Goal: Contribute content: Contribute content

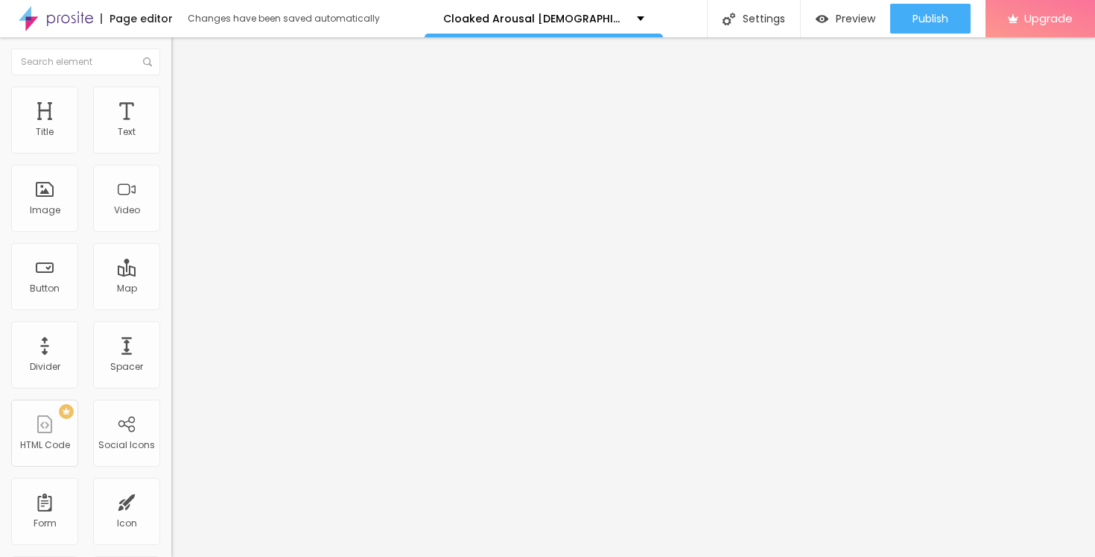
click at [171, 221] on button "button" at bounding box center [181, 213] width 21 height 16
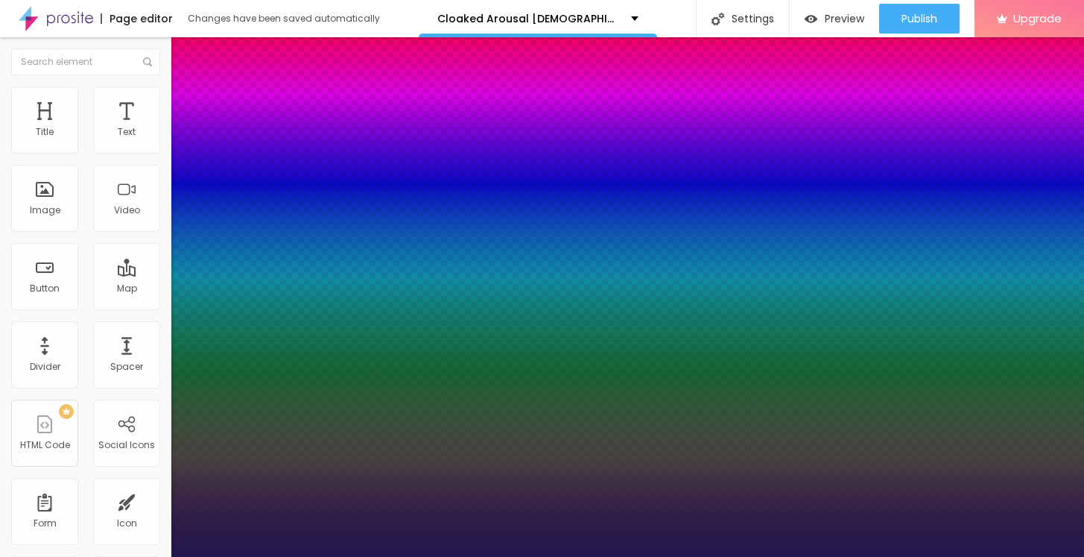
type input "1"
select select "Bitter"
type input "1"
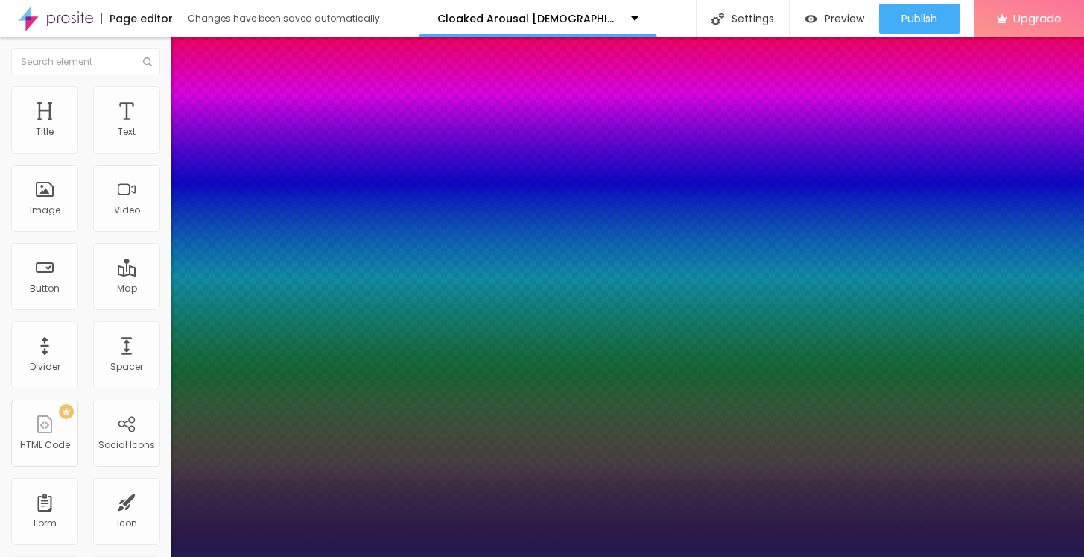
type input "65"
type input "1"
type input "65"
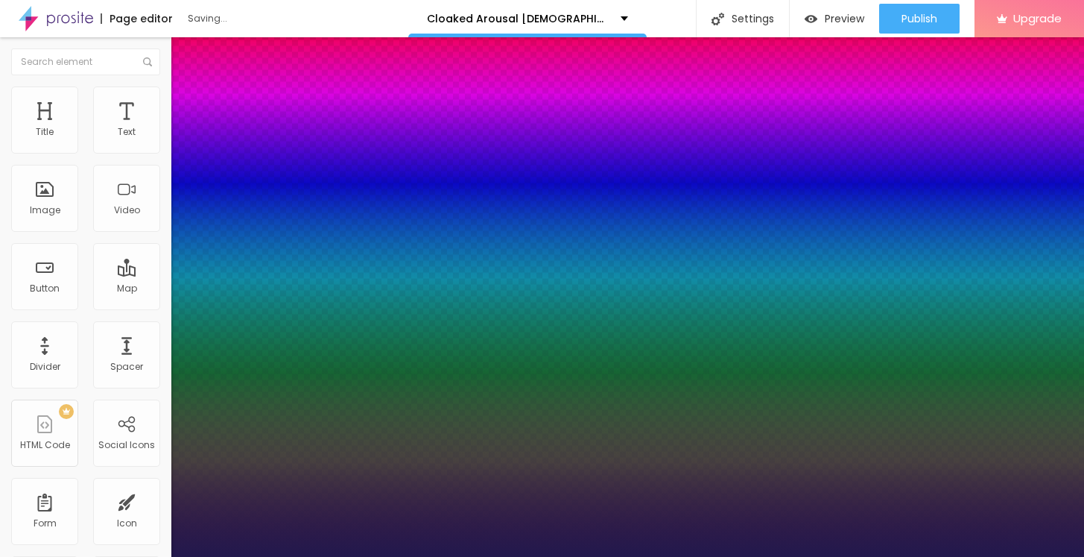
type input "1"
type input "66"
type input "1"
type input "68"
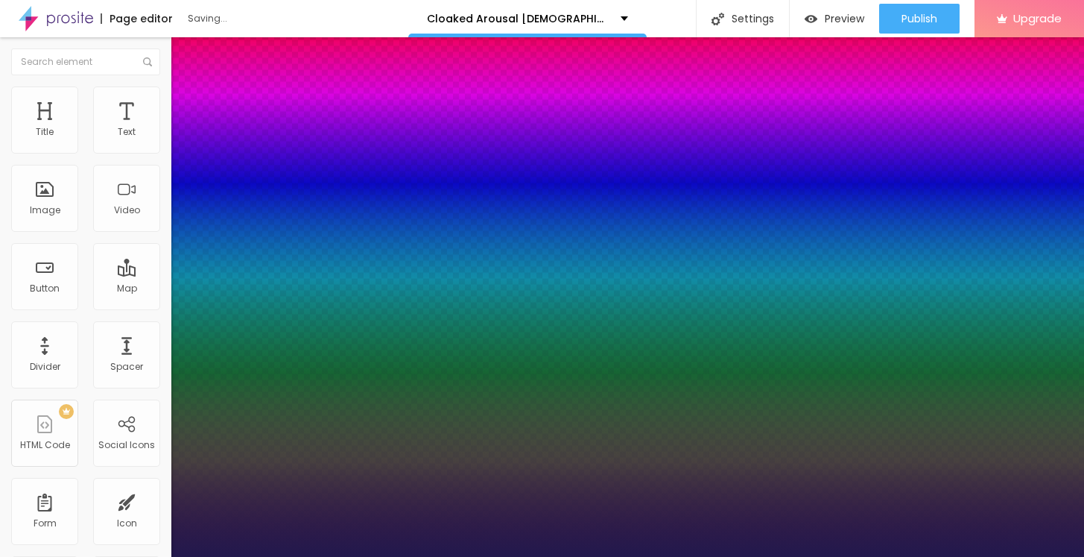
type input "68"
type input "1"
type input "69"
type input "1"
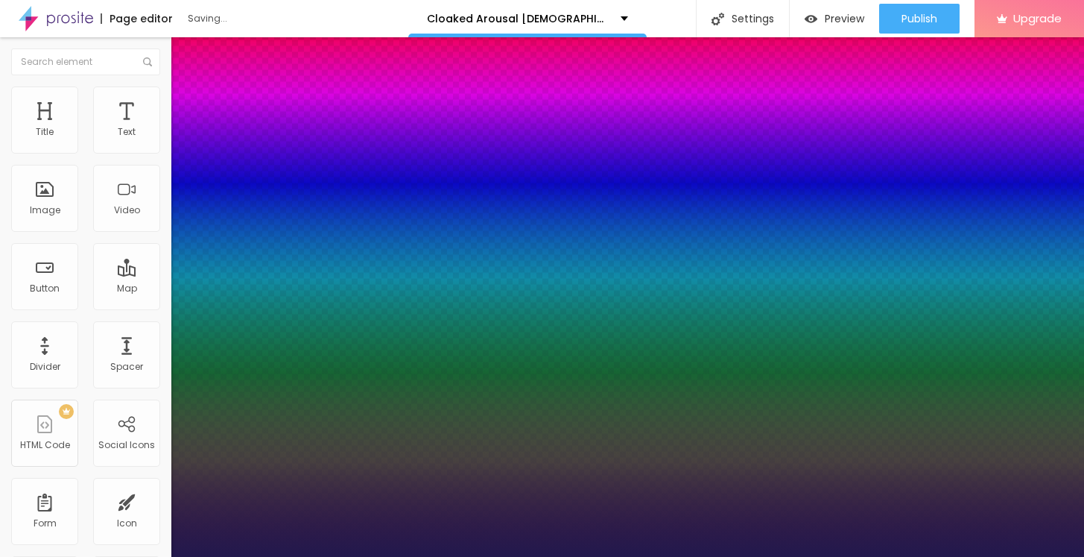
type input "70"
type input "1"
type input "71"
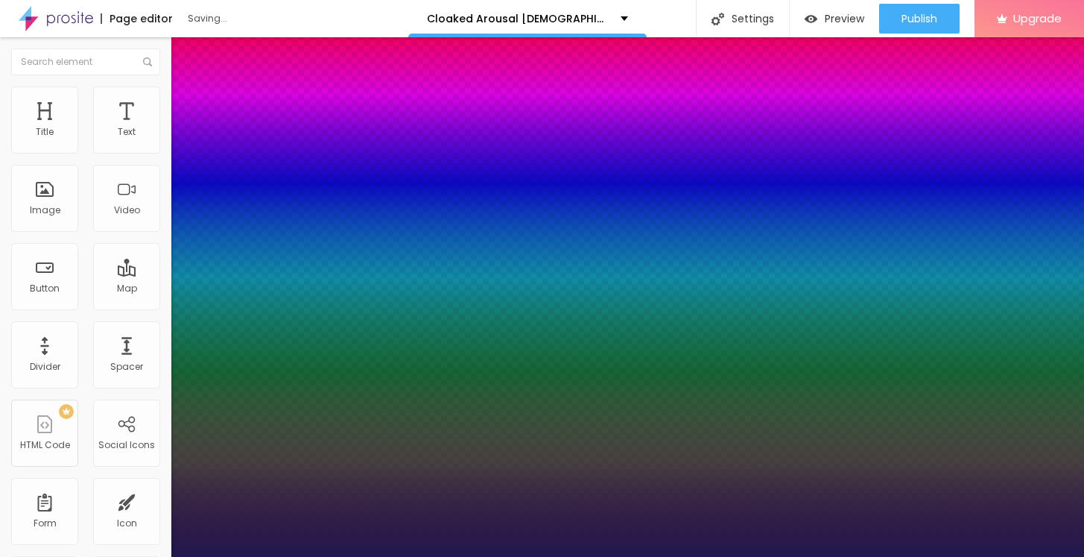
type input "1"
type input "72"
type input "1"
type input "73"
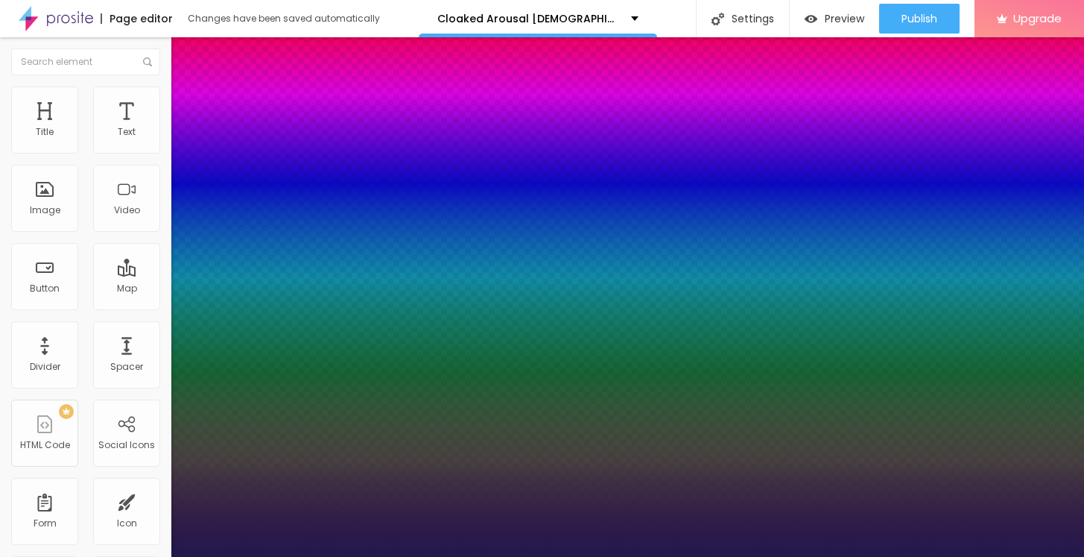
type input "73"
type input "1"
type input "74"
type input "1"
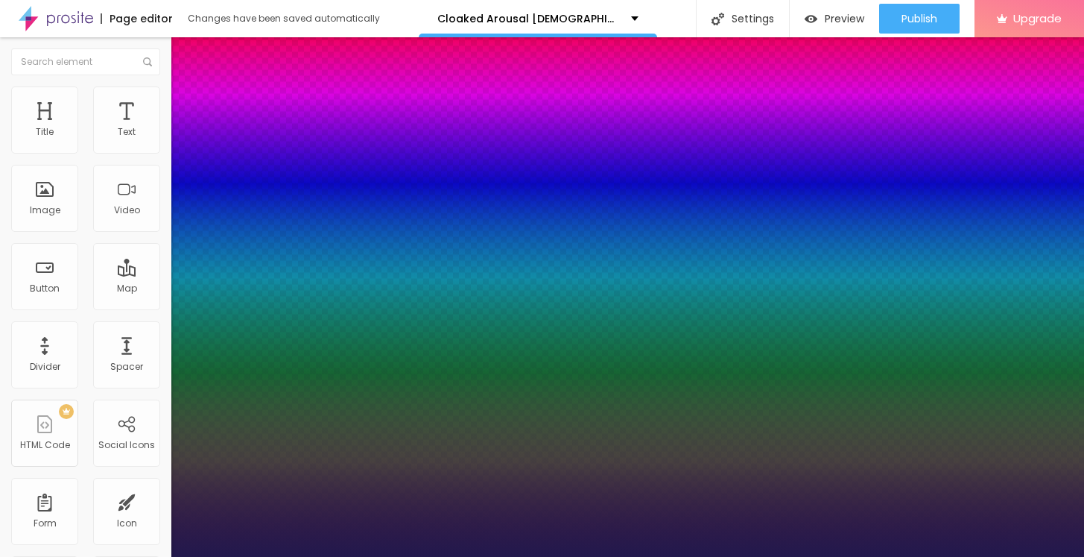
type input "75"
type input "1"
type input "76"
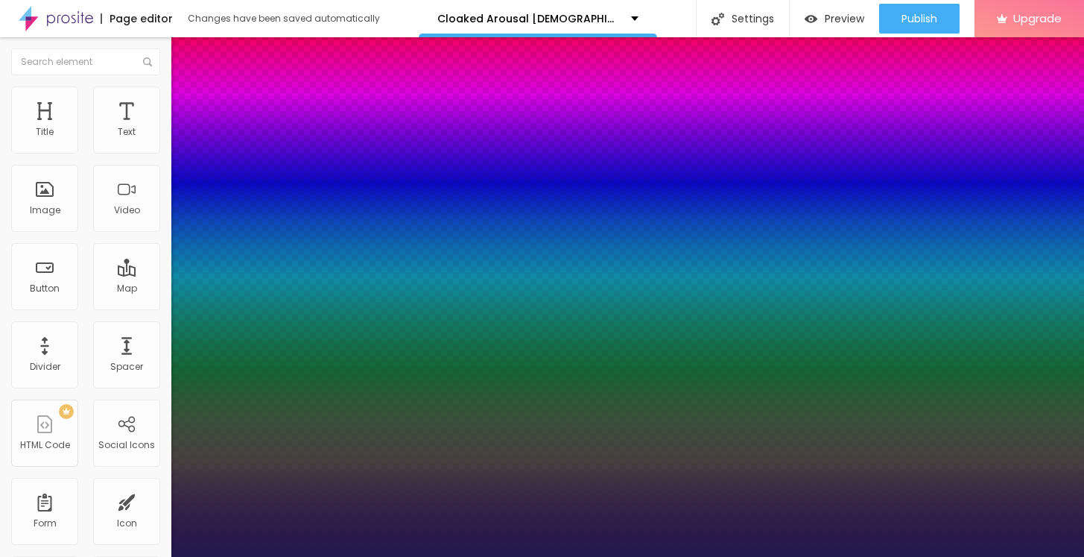
type input "1"
type input "77"
type input "1"
type input "78"
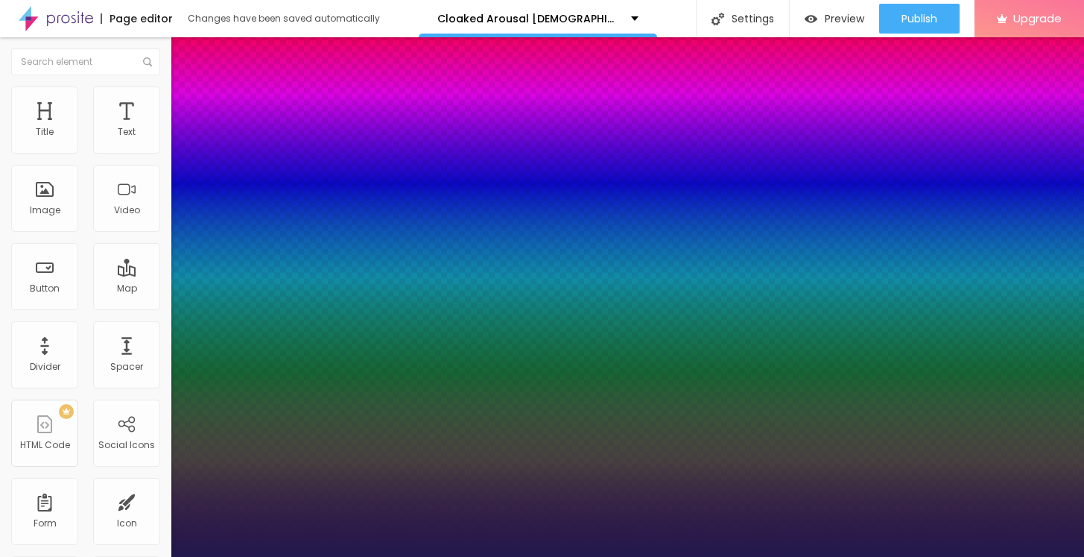
type input "78"
type input "1"
type input "79"
type input "1"
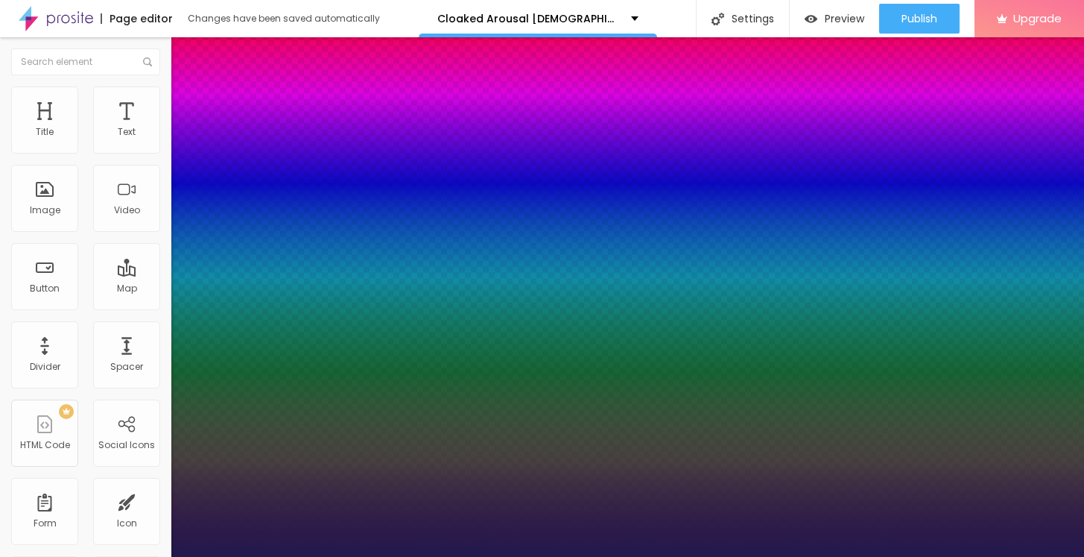
drag, startPoint x: 258, startPoint y: 420, endPoint x: 273, endPoint y: 421, distance: 15.7
type input "79"
type input "1"
click at [54, 556] on div at bounding box center [542, 557] width 1084 height 0
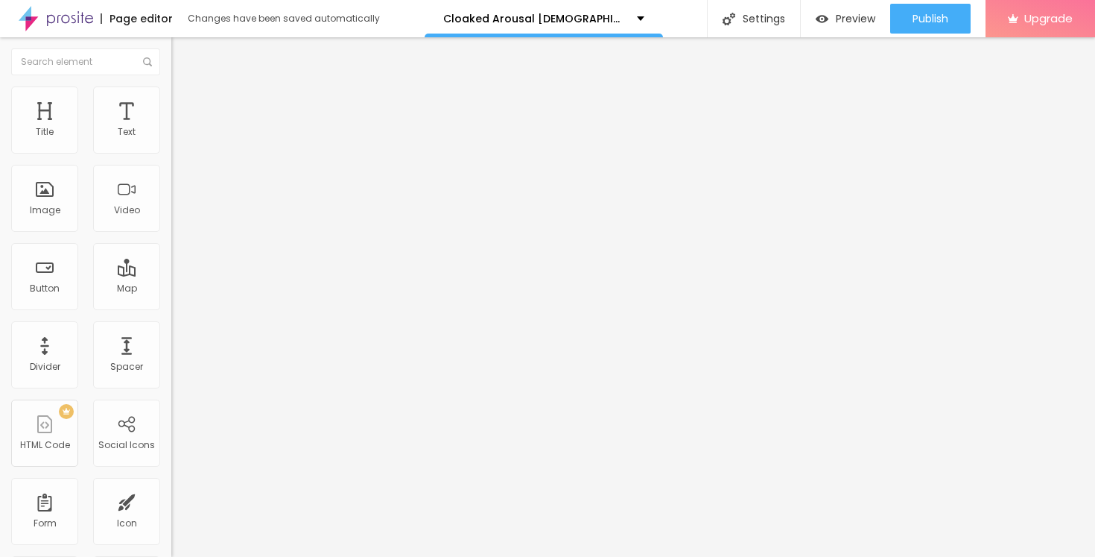
click at [183, 59] on div "Edit Title" at bounding box center [216, 54] width 67 height 12
click at [183, 56] on div "Edit Title" at bounding box center [216, 54] width 67 height 12
click at [183, 51] on div "Edit Title" at bounding box center [216, 54] width 67 height 12
click at [171, 128] on span "Add image" at bounding box center [201, 121] width 61 height 13
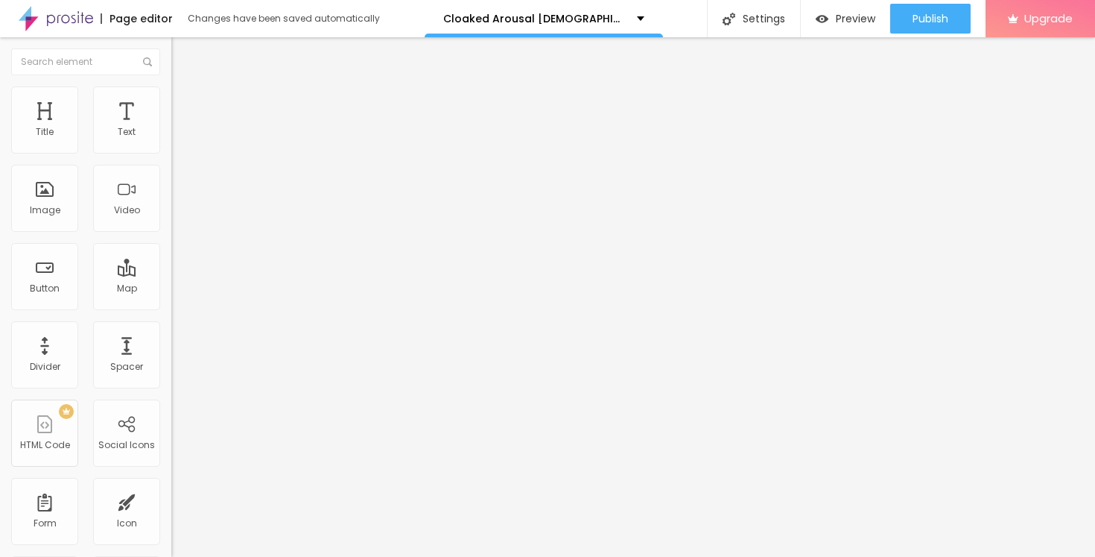
click at [171, 305] on input "https://" at bounding box center [260, 298] width 179 height 15
paste input "[DOMAIN_NAME][URL]"
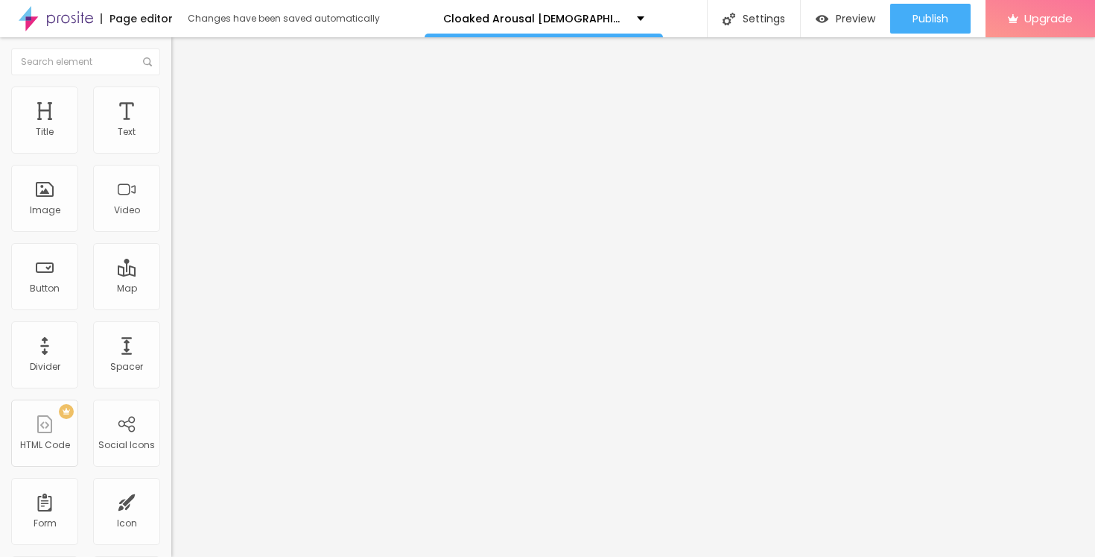
scroll to position [0, 77]
type input "[URL][DOMAIN_NAME]"
click at [185, 103] on span "Style" at bounding box center [196, 96] width 22 height 13
type input "55"
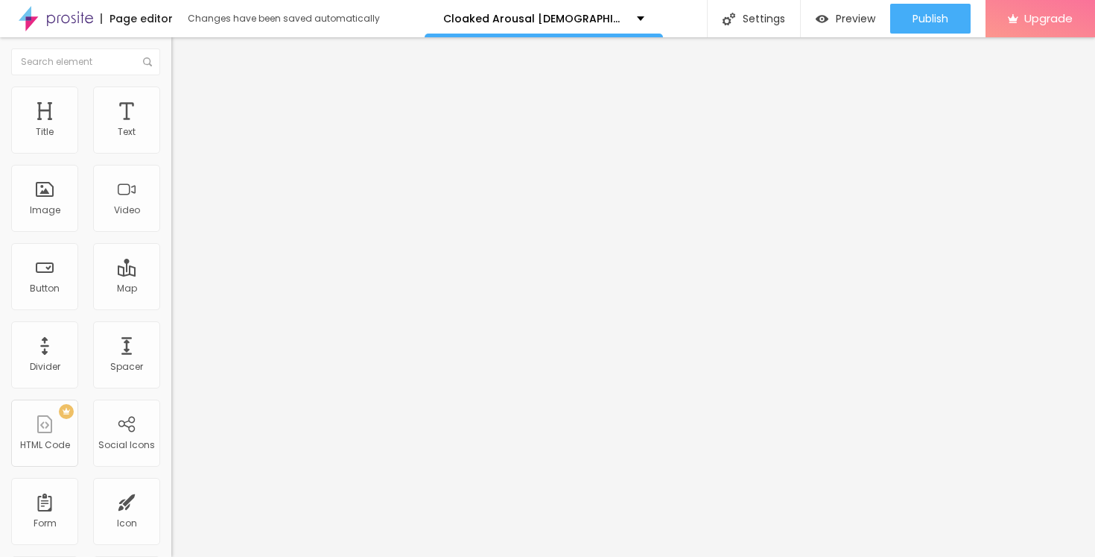
type input "55"
click at [171, 153] on input "range" at bounding box center [219, 147] width 96 height 12
type input "60"
drag, startPoint x: 83, startPoint y: 161, endPoint x: 95, endPoint y: 161, distance: 12.7
type input "60"
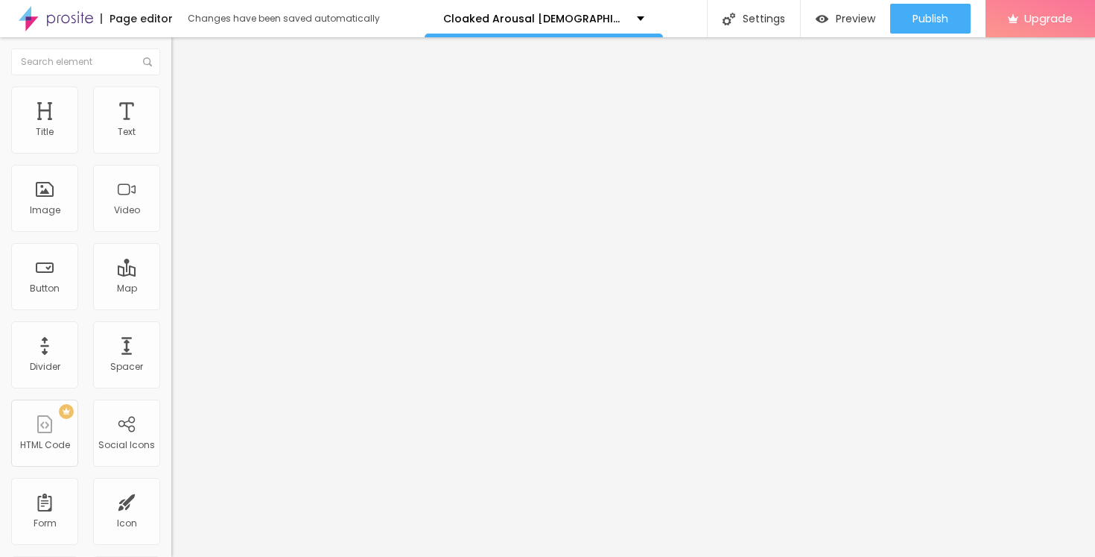
click at [171, 153] on input "range" at bounding box center [219, 147] width 96 height 12
click at [183, 48] on div "Edit Image" at bounding box center [222, 54] width 78 height 12
drag, startPoint x: 936, startPoint y: 19, endPoint x: 872, endPoint y: 21, distance: 64.1
click at [937, 19] on span "Publish" at bounding box center [931, 19] width 36 height 12
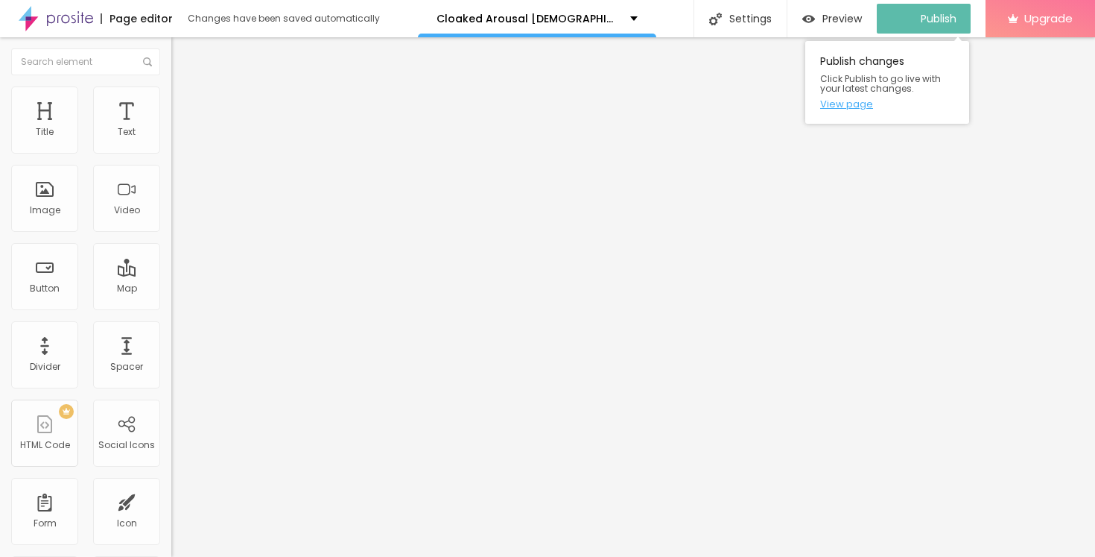
click at [849, 102] on link "View page" at bounding box center [887, 104] width 134 height 10
click at [913, 19] on span "Publish" at bounding box center [931, 19] width 36 height 12
